Goal: Transaction & Acquisition: Purchase product/service

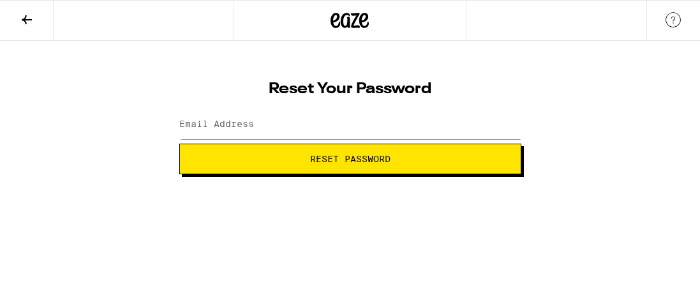
click at [332, 19] on icon at bounding box center [335, 20] width 10 height 15
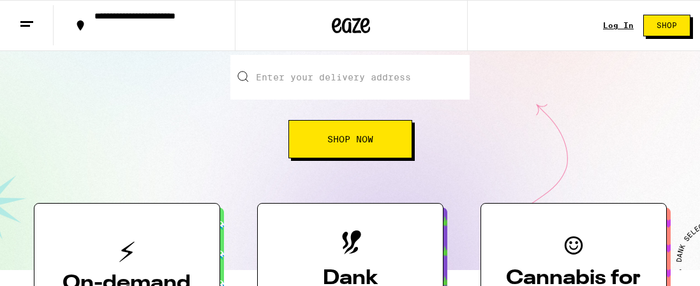
scroll to position [91, 0]
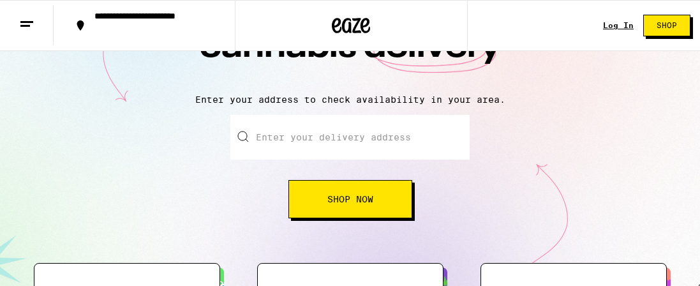
click at [260, 151] on input "Enter your delivery address" at bounding box center [349, 137] width 239 height 45
type input "[STREET_ADDRESS]"
type input "221"
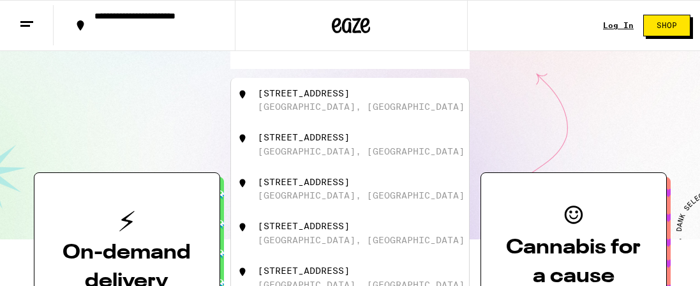
scroll to position [183, 0]
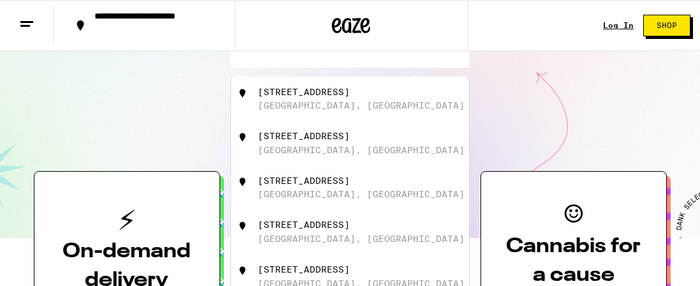
click at [308, 96] on div "[STREET_ADDRESS]" at bounding box center [304, 92] width 92 height 10
type input "[STREET_ADDRESS]"
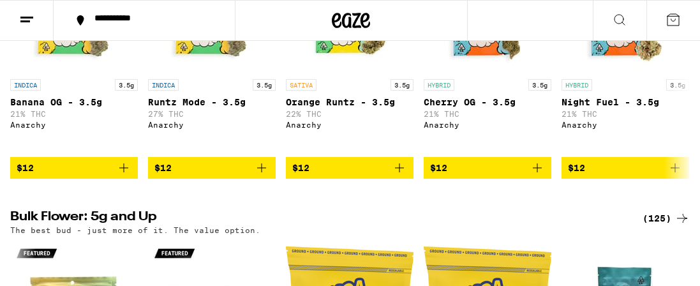
scroll to position [918, 0]
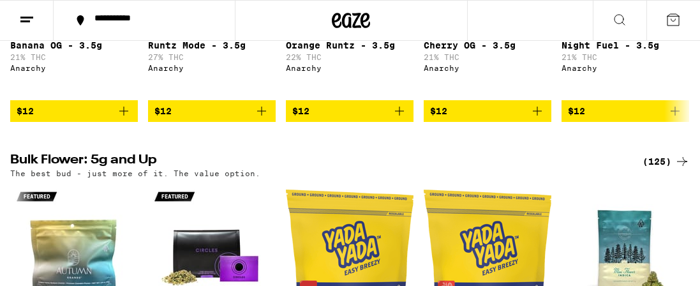
click at [683, 23] on button at bounding box center [682, 5] width 36 height 36
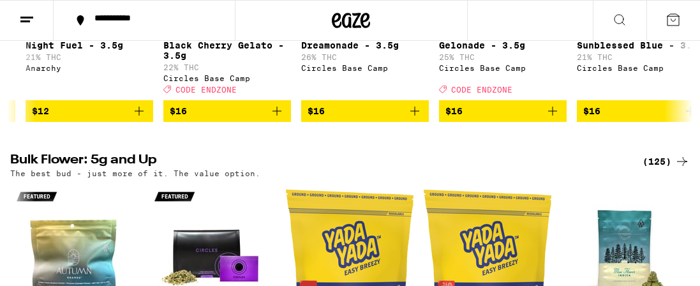
scroll to position [0, 540]
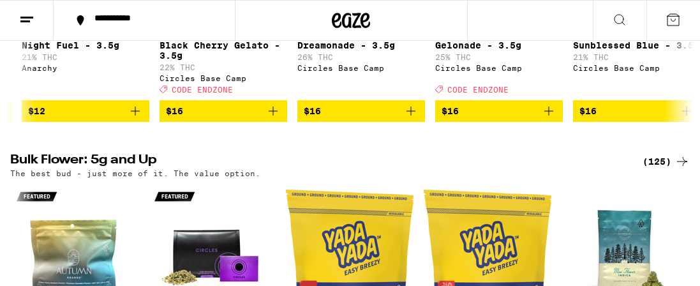
click at [683, 23] on button at bounding box center [682, 5] width 36 height 36
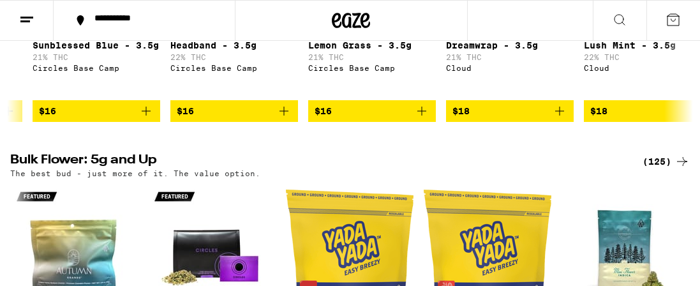
click at [683, 23] on button at bounding box center [682, 5] width 36 height 36
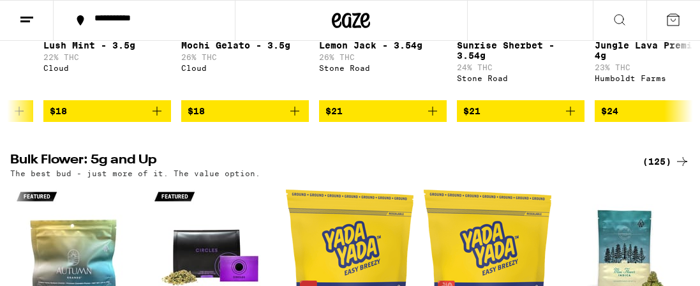
click at [683, 23] on button at bounding box center [682, 5] width 36 height 36
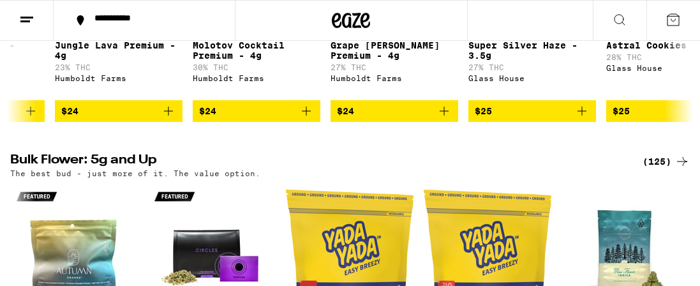
click at [683, 23] on button at bounding box center [682, 5] width 36 height 36
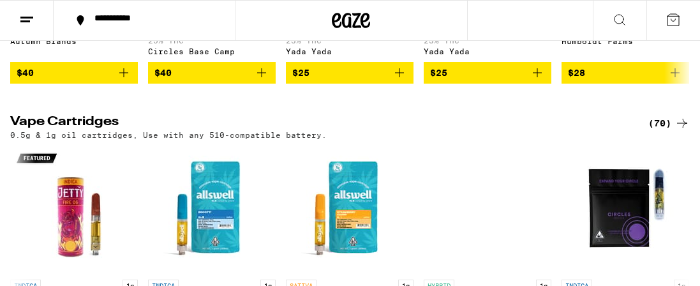
scroll to position [1332, 0]
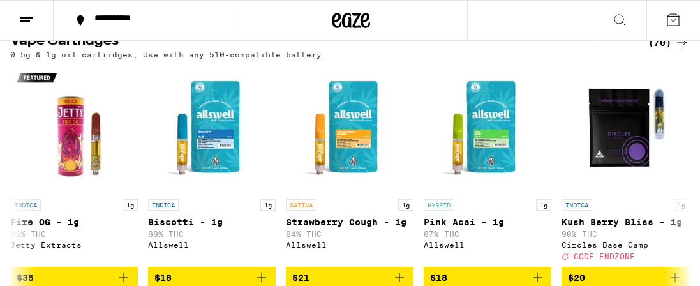
scroll to position [0, 2700]
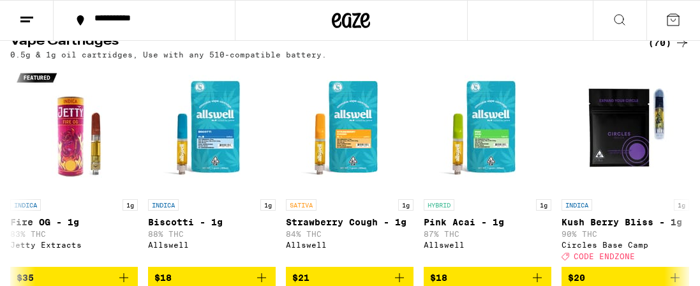
scroll to position [0, 4321]
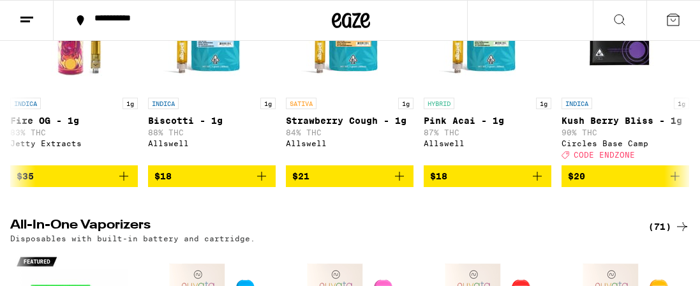
scroll to position [1470, 0]
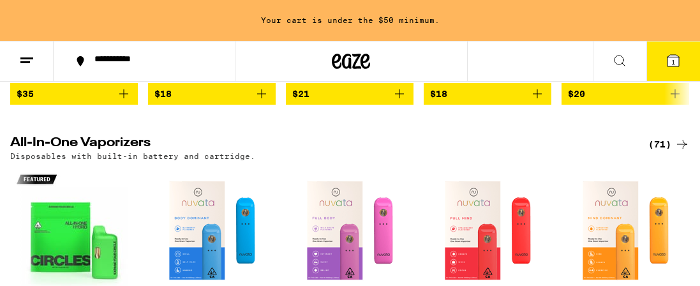
scroll to position [1465, 0]
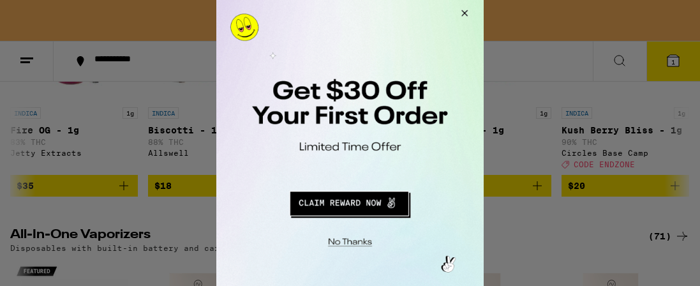
click at [346, 205] on button "Redirect to URL" at bounding box center [349, 201] width 222 height 31
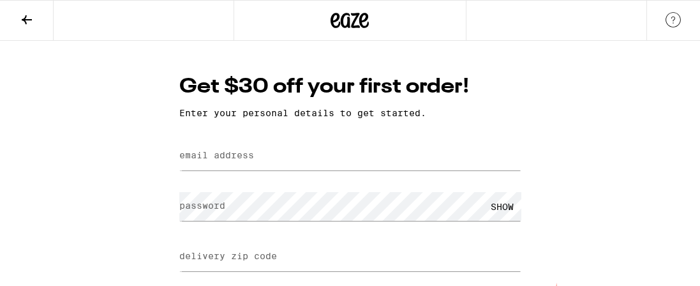
click at [209, 160] on label "email address" at bounding box center [216, 155] width 75 height 10
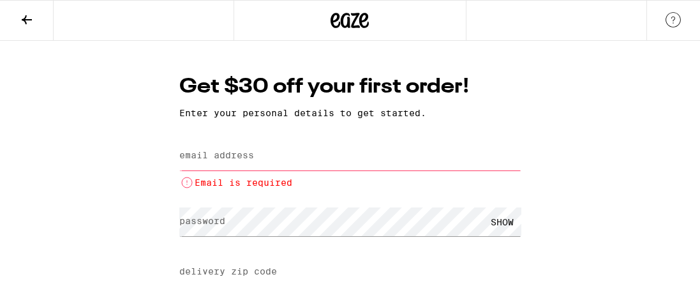
click at [243, 160] on label "email address" at bounding box center [216, 155] width 75 height 10
type input "johnghartley1@gmail.com"
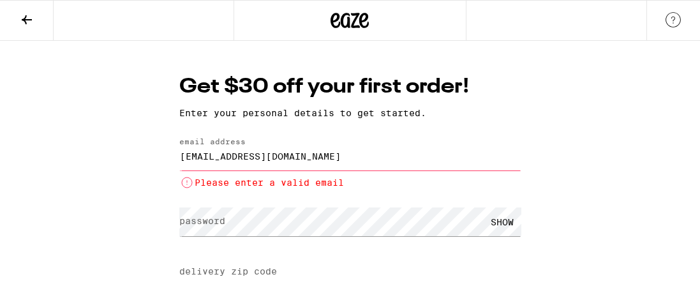
type input "92102"
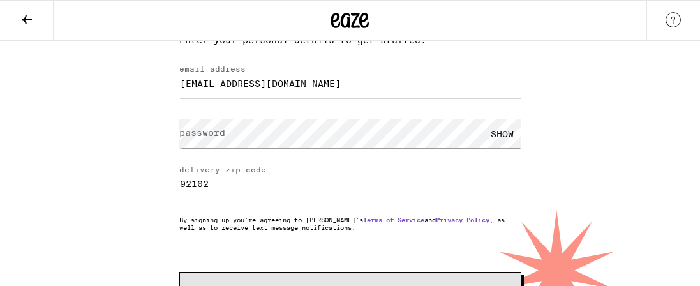
scroll to position [91, 0]
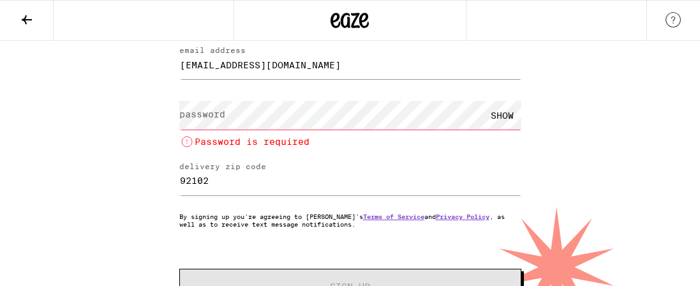
click at [501, 130] on div "SHOW" at bounding box center [502, 115] width 38 height 29
click at [225, 119] on label "password" at bounding box center [202, 114] width 46 height 10
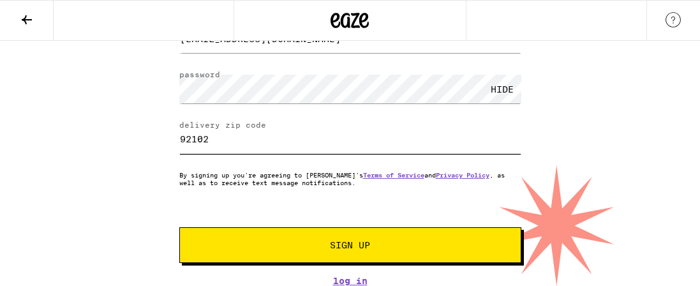
scroll to position [183, 0]
click at [342, 249] on span "Sign Up" at bounding box center [350, 245] width 40 height 9
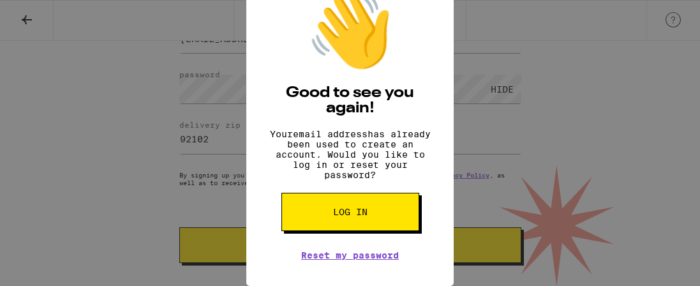
scroll to position [45, 0]
click at [346, 216] on span "Log in" at bounding box center [350, 211] width 34 height 9
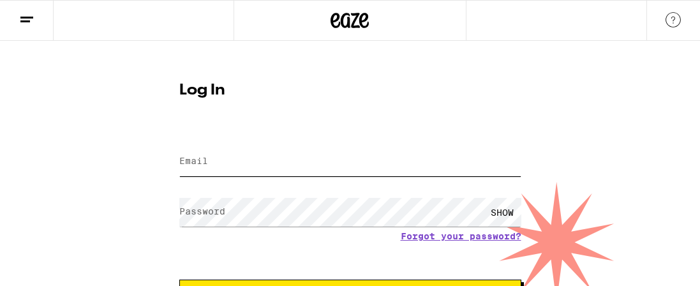
type input "johnghartley1@gmail.com"
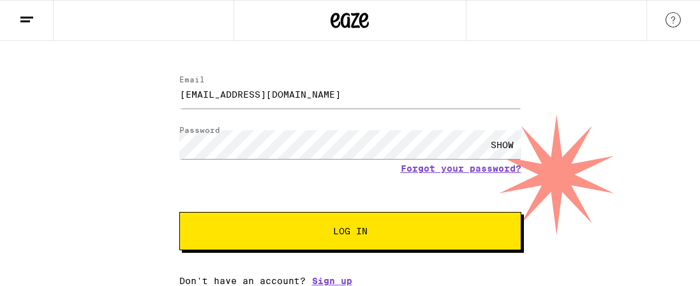
scroll to position [87, 0]
click at [323, 241] on button "Log In" at bounding box center [350, 231] width 342 height 38
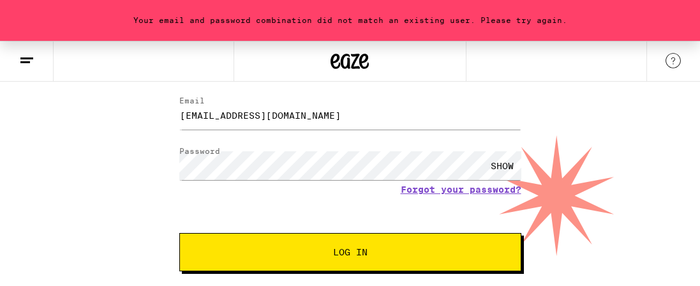
scroll to position [128, 0]
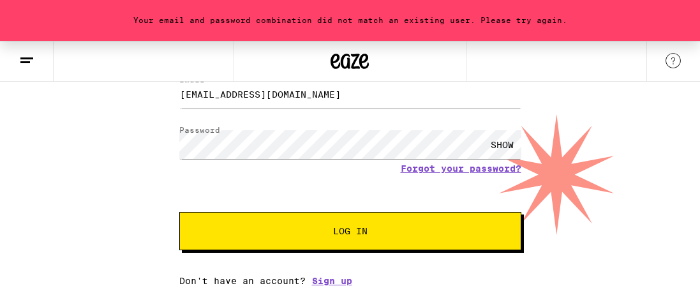
click at [355, 226] on span "Log In" at bounding box center [350, 230] width 34 height 9
